Goal: Task Accomplishment & Management: Check status

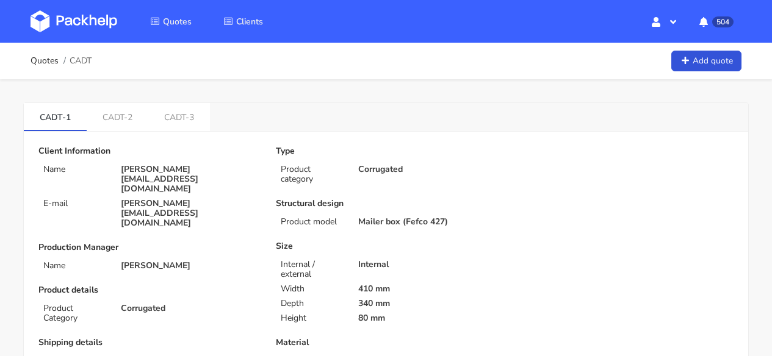
click at [82, 16] on img at bounding box center [74, 21] width 87 height 22
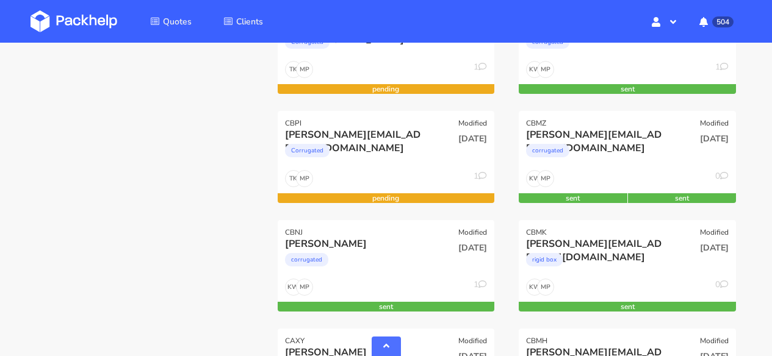
scroll to position [591, 0]
